Goal: Information Seeking & Learning: Learn about a topic

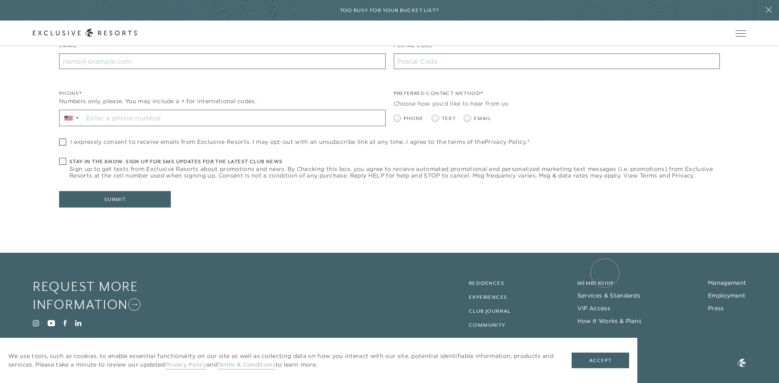
scroll to position [262, 0]
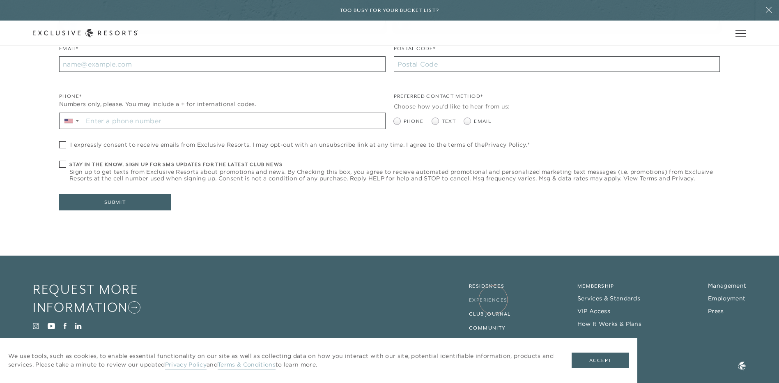
click at [493, 299] on link "Experiences" at bounding box center [488, 300] width 38 height 6
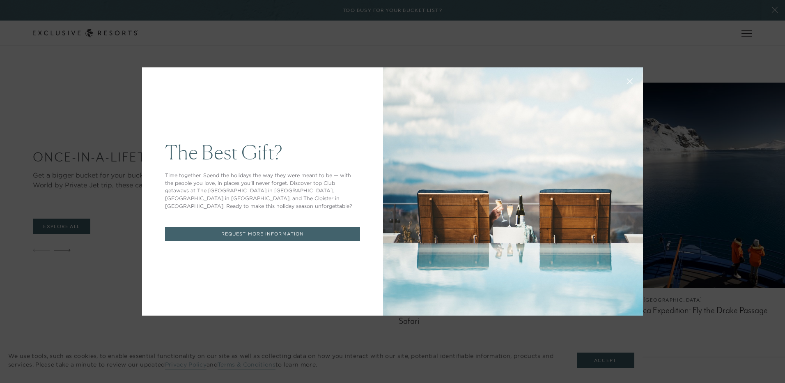
click at [628, 80] on icon at bounding box center [629, 81] width 5 height 5
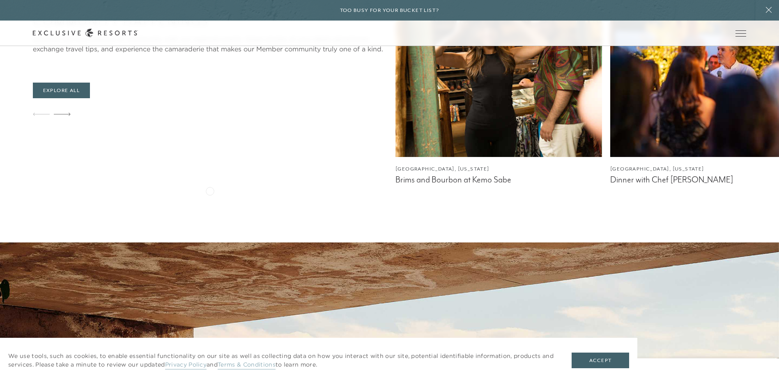
scroll to position [1701, 0]
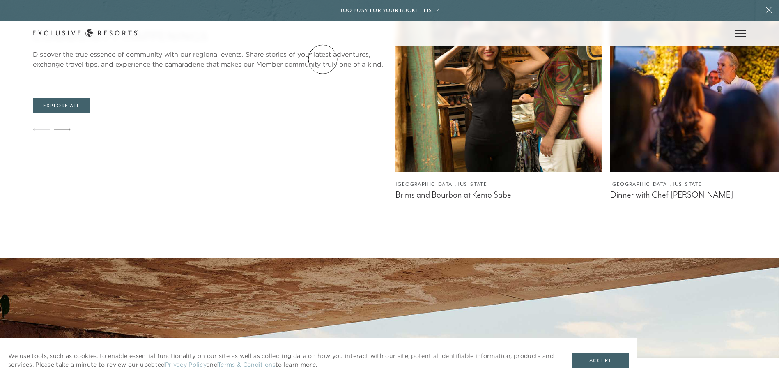
click at [0, 0] on link "The Collection" at bounding box center [0, 0] width 0 height 0
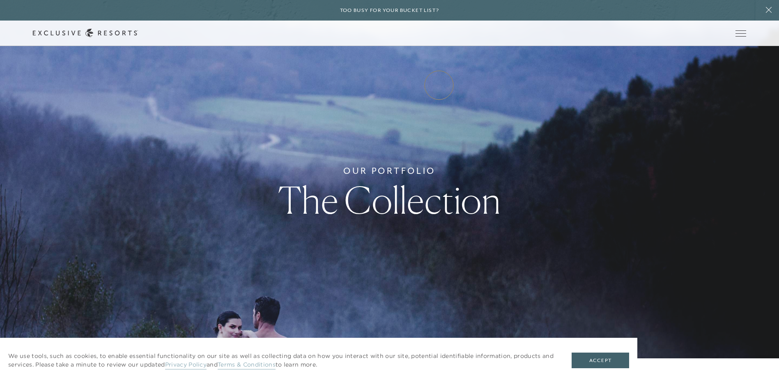
click at [0, 0] on link "Experience Collection" at bounding box center [0, 0] width 0 height 0
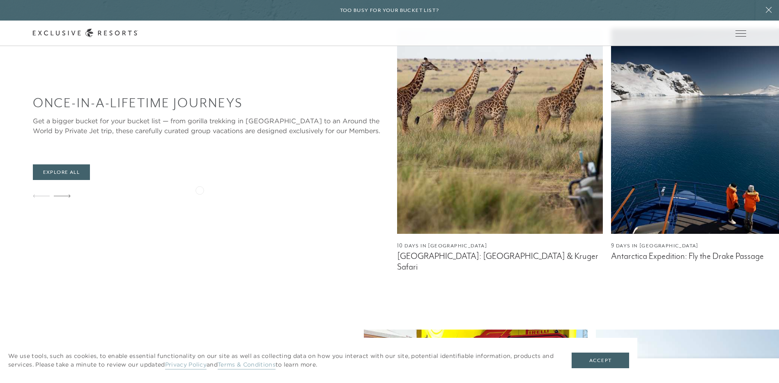
scroll to position [506, 0]
click at [68, 179] on link "Explore All" at bounding box center [61, 172] width 57 height 16
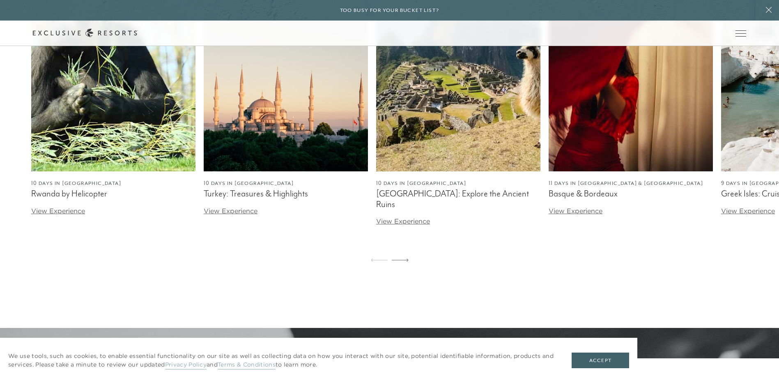
scroll to position [1491, 0]
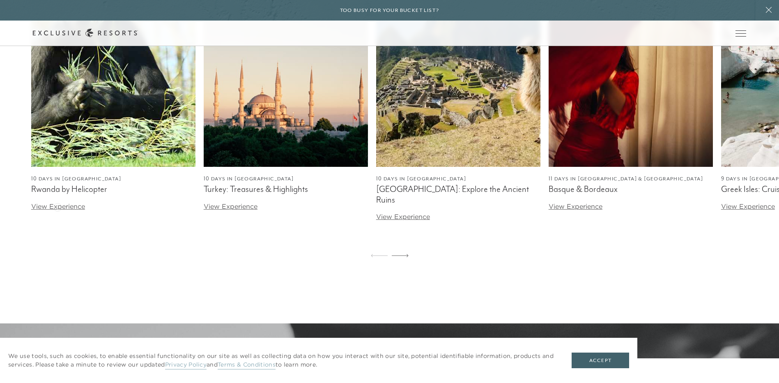
click at [57, 206] on link "View Experience" at bounding box center [58, 206] width 54 height 8
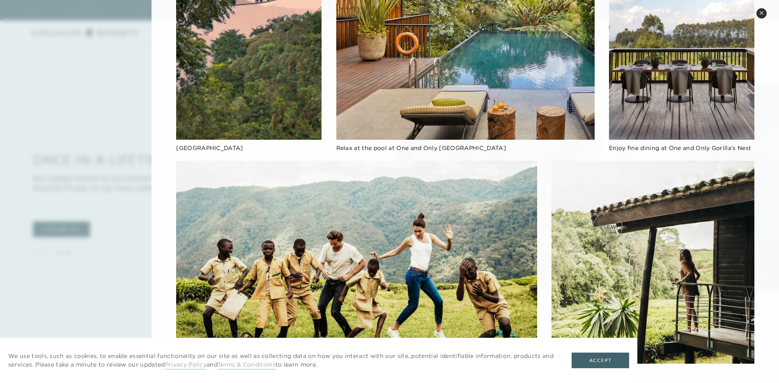
scroll to position [451, 0]
click at [629, 359] on button "Accept" at bounding box center [599, 360] width 57 height 16
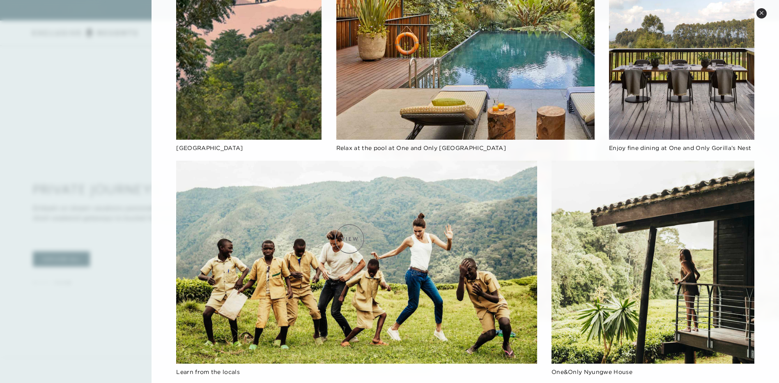
scroll to position [725, 0]
click at [763, 13] on icon at bounding box center [761, 13] width 5 height 5
